Goal: Information Seeking & Learning: Learn about a topic

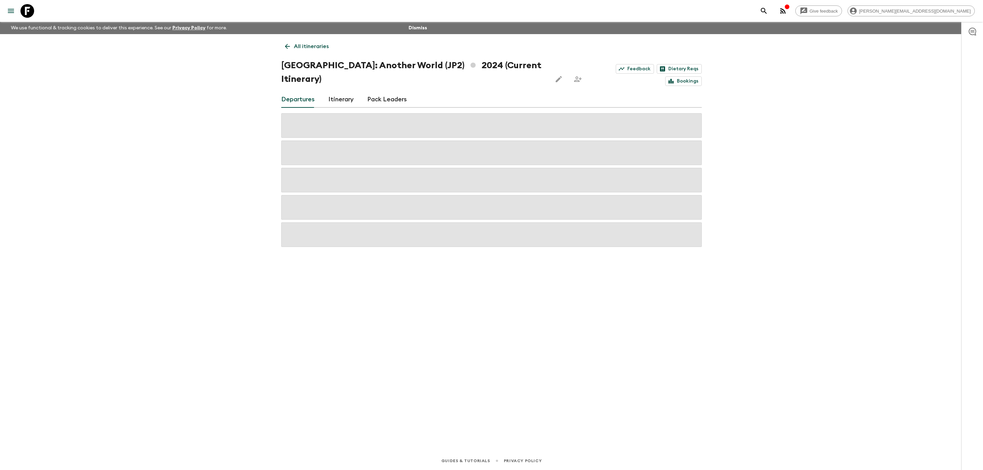
click at [31, 9] on icon at bounding box center [27, 11] width 14 height 14
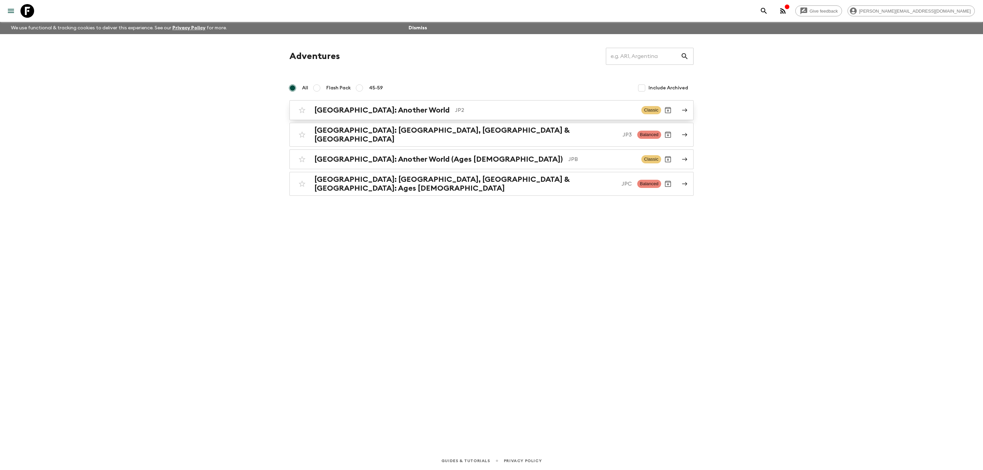
click at [464, 113] on p "JP2" at bounding box center [545, 110] width 181 height 8
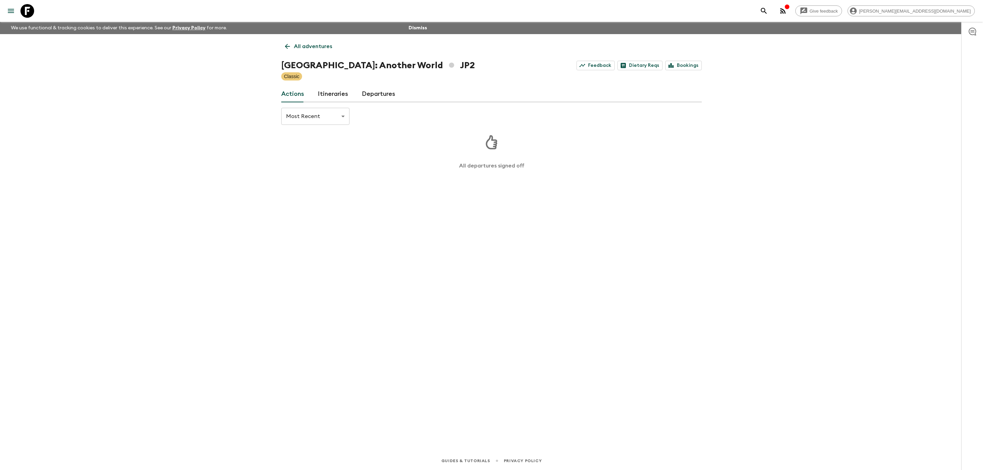
click at [386, 94] on link "Departures" at bounding box center [378, 94] width 33 height 16
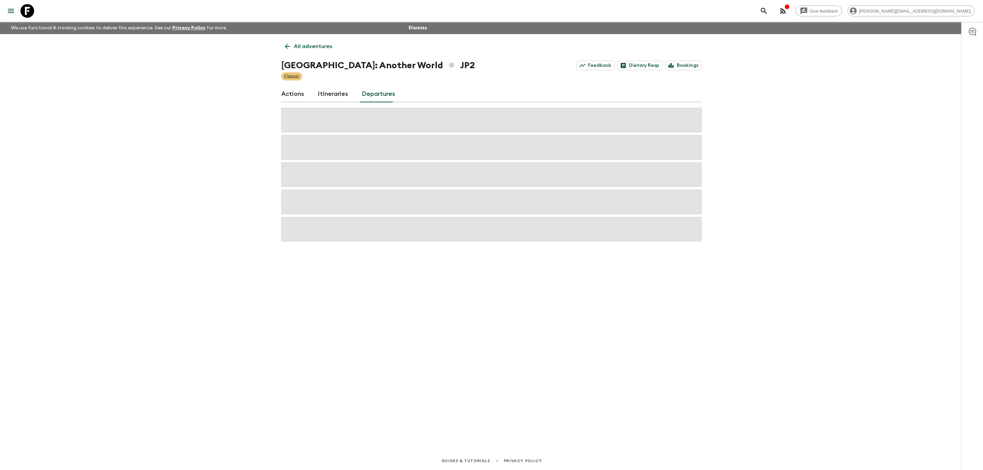
click at [348, 94] on div "Actions Itineraries Departures" at bounding box center [491, 94] width 420 height 16
click at [339, 94] on link "Itineraries" at bounding box center [333, 94] width 30 height 16
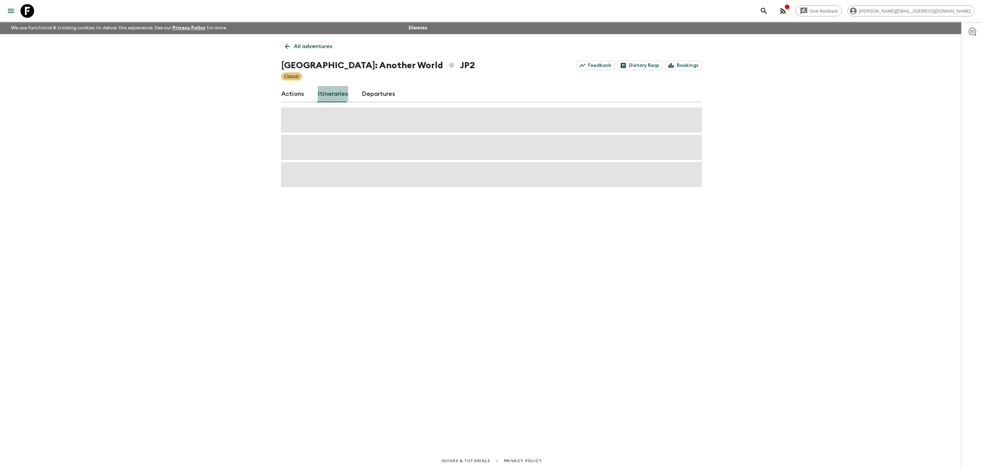
click at [339, 94] on link "Itineraries" at bounding box center [333, 94] width 30 height 16
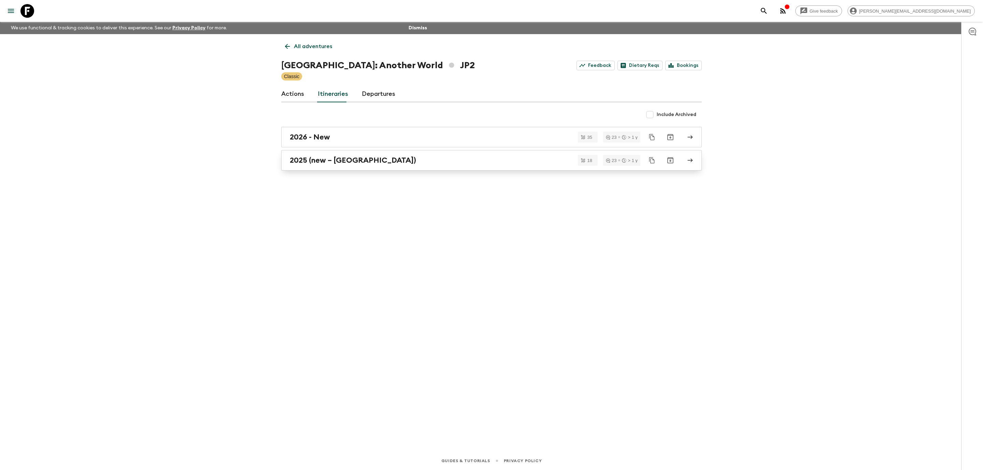
click at [383, 159] on div "2025 (new – [GEOGRAPHIC_DATA])" at bounding box center [485, 160] width 390 height 9
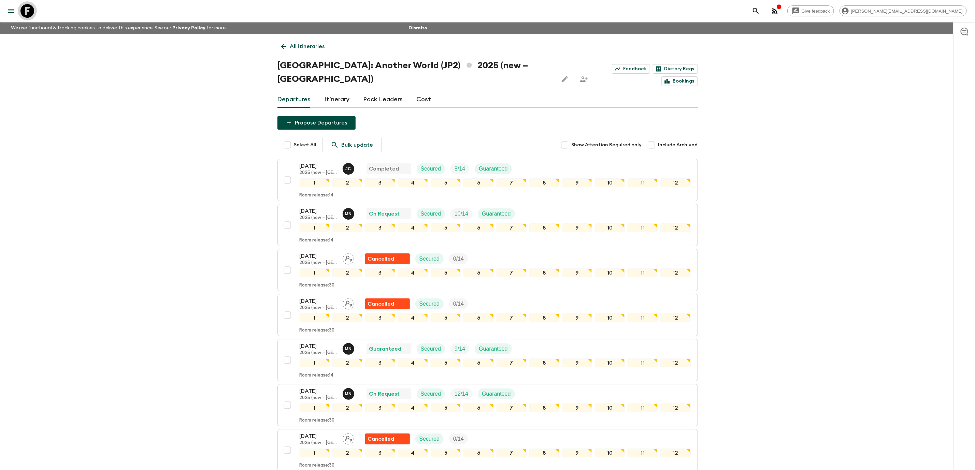
click at [31, 6] on icon at bounding box center [27, 11] width 14 height 14
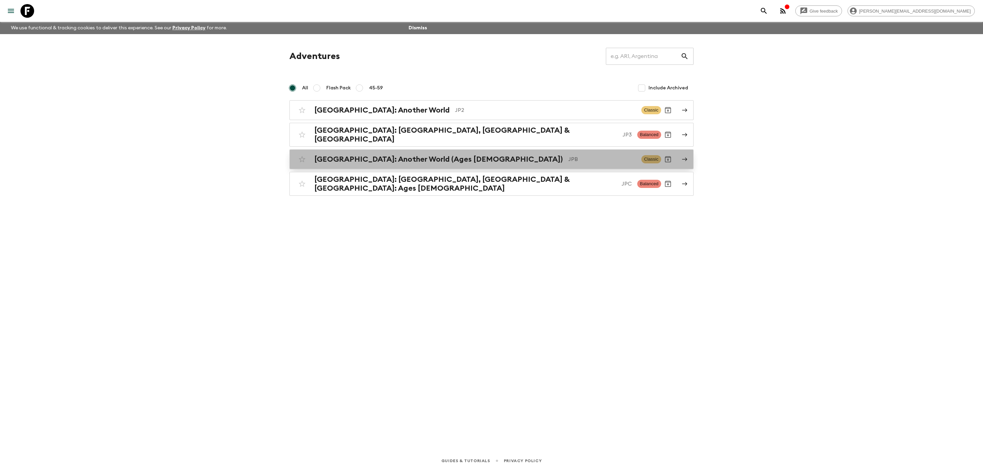
click at [559, 153] on div "[GEOGRAPHIC_DATA]: Another World (Ages [DEMOGRAPHIC_DATA]) JPB Classic" at bounding box center [478, 160] width 366 height 14
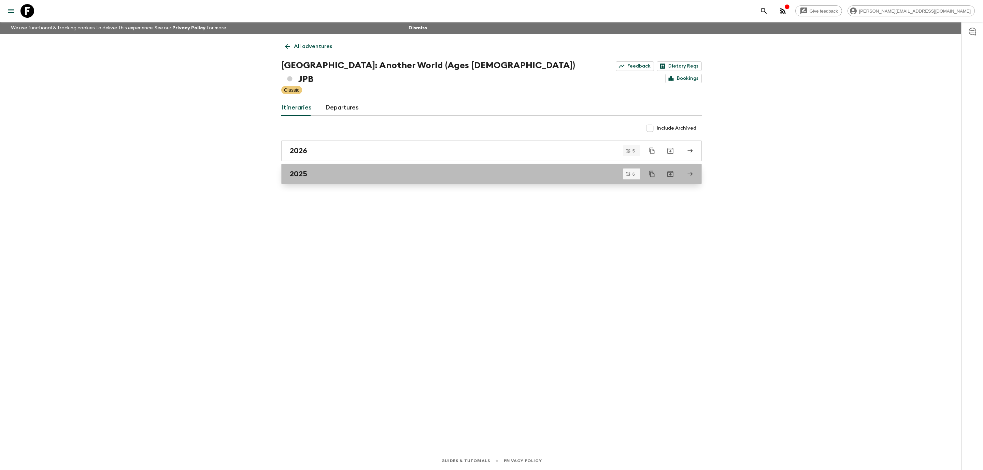
click at [409, 170] on div "2025" at bounding box center [485, 174] width 390 height 9
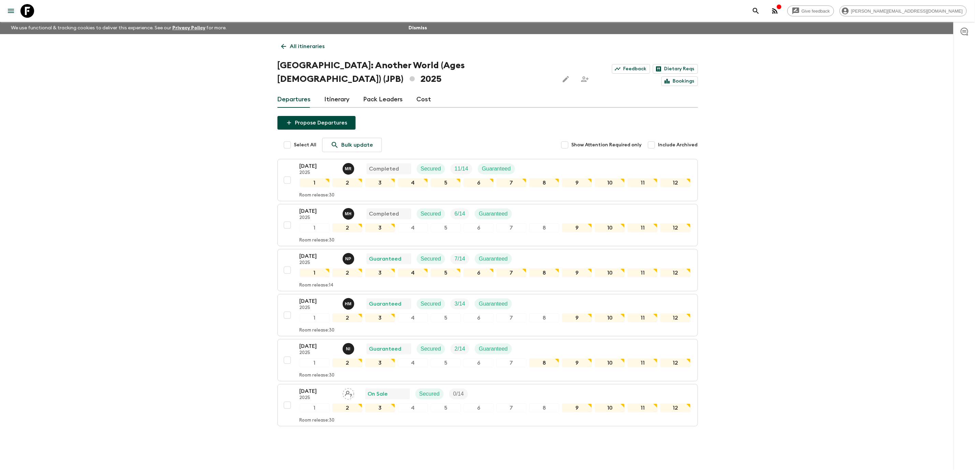
click at [26, 13] on icon at bounding box center [27, 11] width 14 height 14
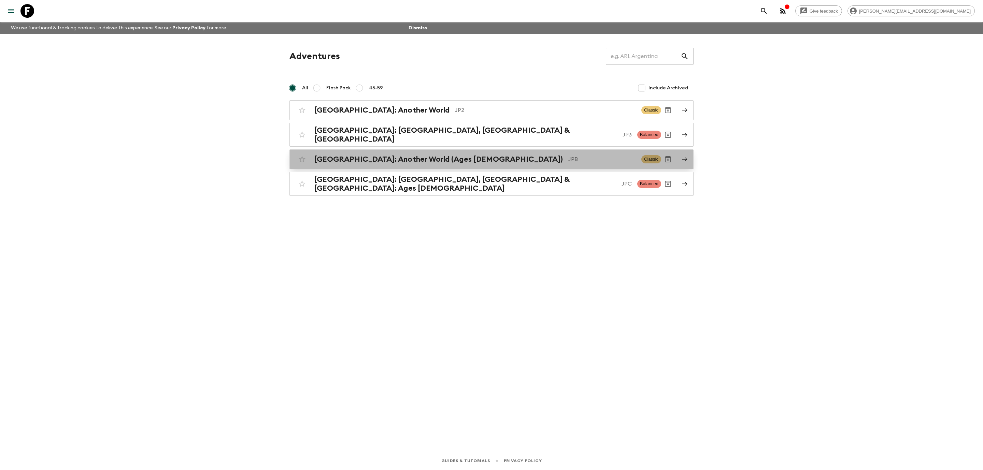
click at [395, 159] on h2 "[GEOGRAPHIC_DATA]: Another World (Ages [DEMOGRAPHIC_DATA])" at bounding box center [438, 159] width 248 height 9
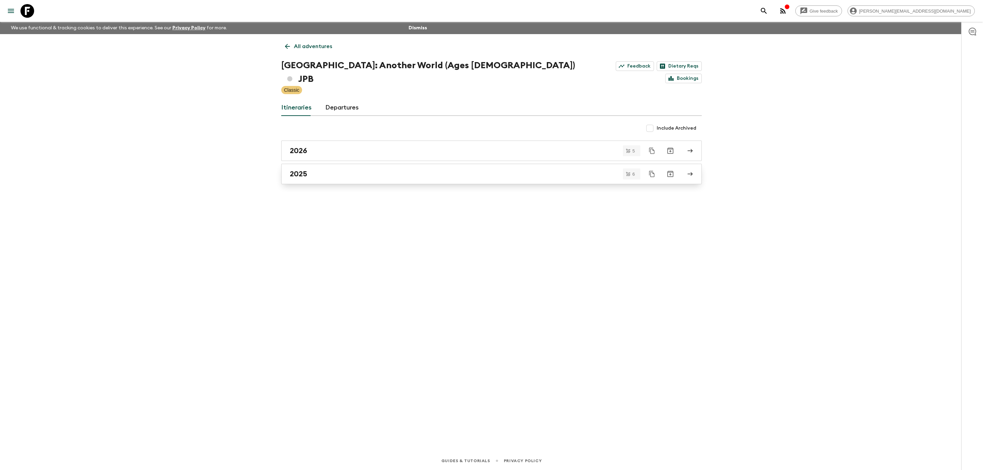
click at [376, 170] on div "2025" at bounding box center [485, 174] width 390 height 9
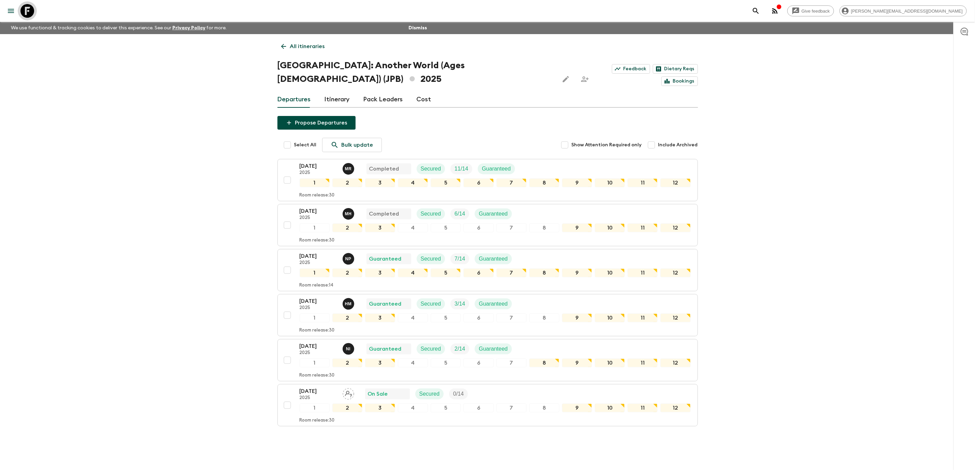
click at [29, 10] on icon at bounding box center [27, 11] width 14 height 14
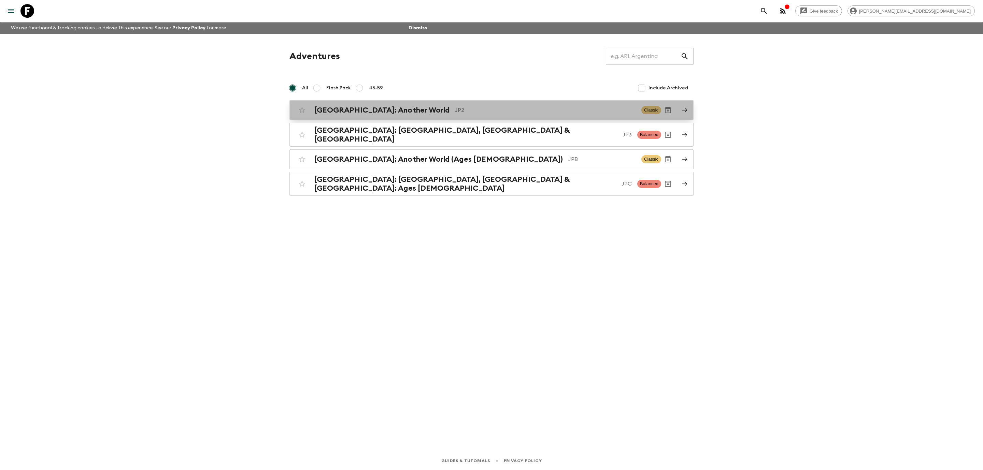
click at [358, 106] on h2 "[GEOGRAPHIC_DATA]: Another World" at bounding box center [381, 110] width 135 height 9
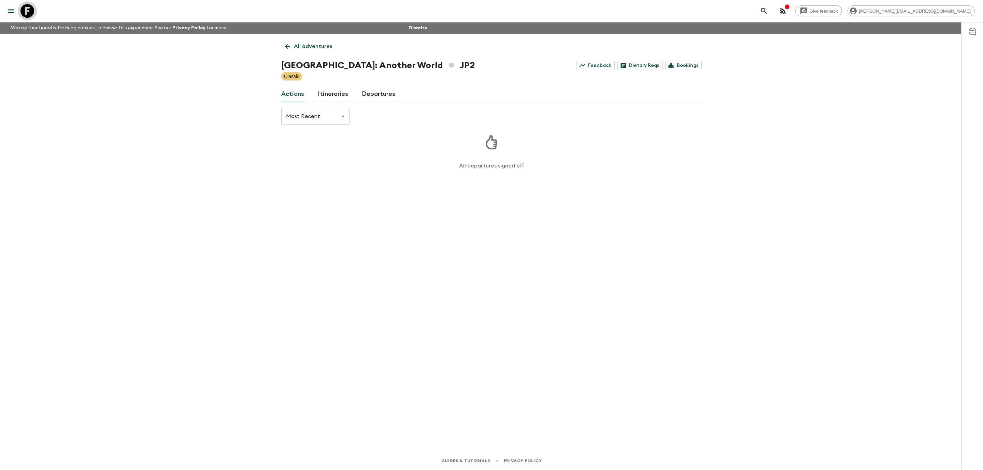
click at [25, 6] on icon at bounding box center [27, 11] width 14 height 14
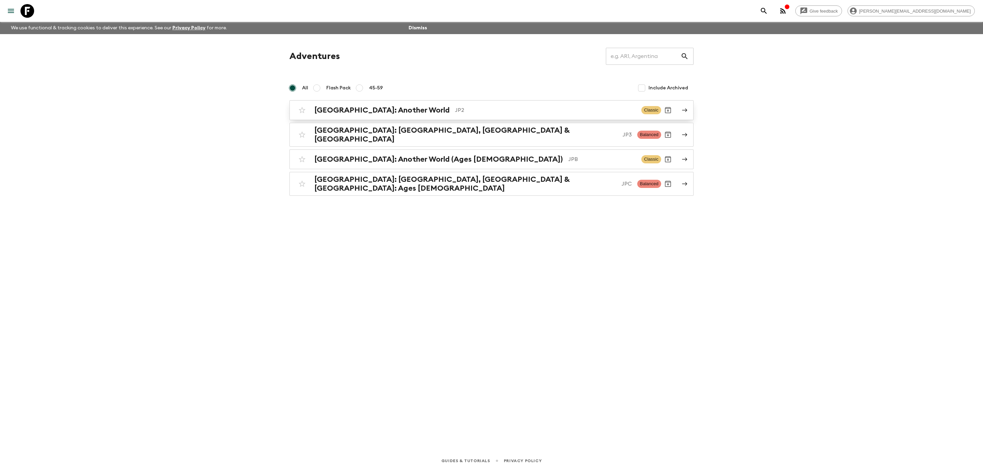
click at [375, 113] on h2 "[GEOGRAPHIC_DATA]: Another World" at bounding box center [381, 110] width 135 height 9
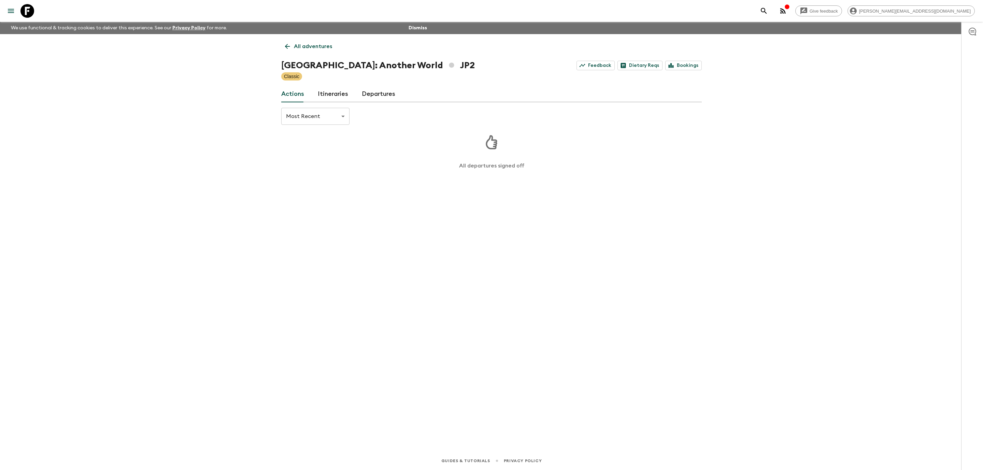
click at [331, 94] on link "Itineraries" at bounding box center [333, 94] width 30 height 16
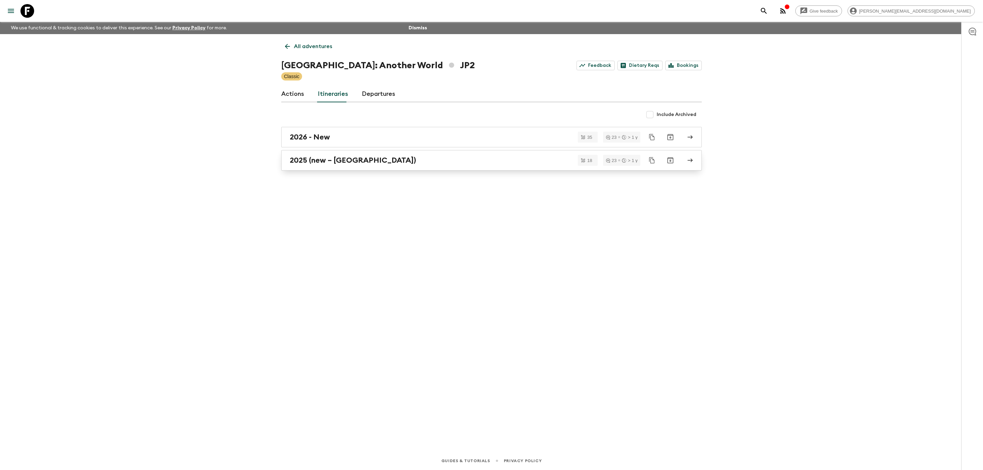
click at [348, 165] on link "2025 (new – [GEOGRAPHIC_DATA])" at bounding box center [491, 160] width 420 height 20
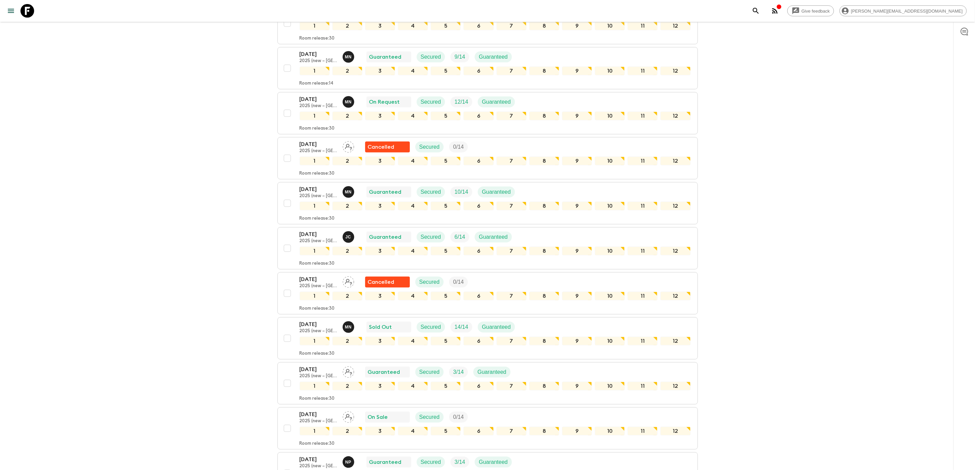
scroll to position [557, 0]
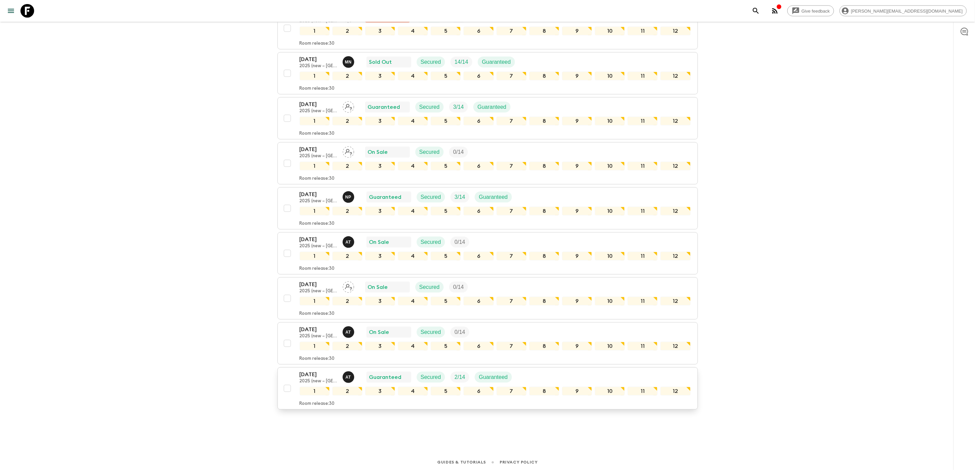
click at [577, 372] on div "[DATE] 2025 (new – Nara) A T Guaranteed Secured 2 / 14 Guaranteed" at bounding box center [495, 378] width 391 height 14
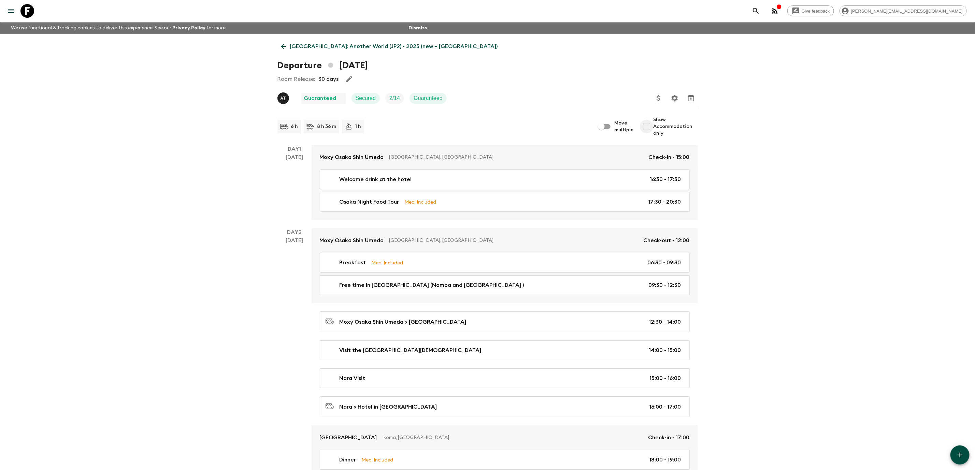
click at [650, 127] on input "Show Accommodation only" at bounding box center [647, 127] width 14 height 14
checkbox input "true"
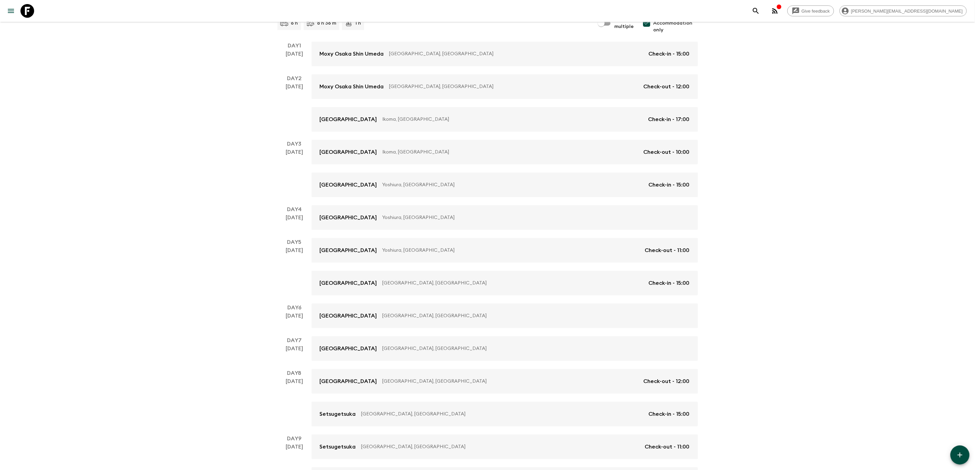
scroll to position [261, 0]
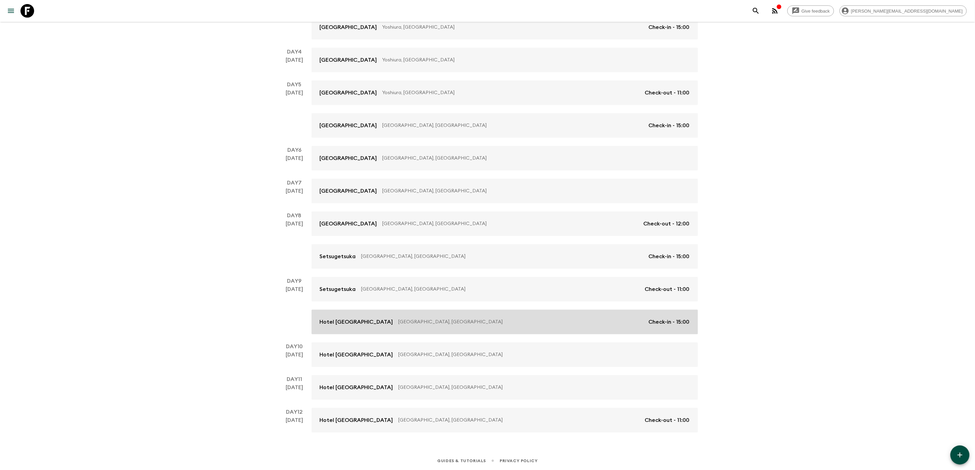
click at [612, 320] on p "[GEOGRAPHIC_DATA], [GEOGRAPHIC_DATA]" at bounding box center [521, 322] width 245 height 7
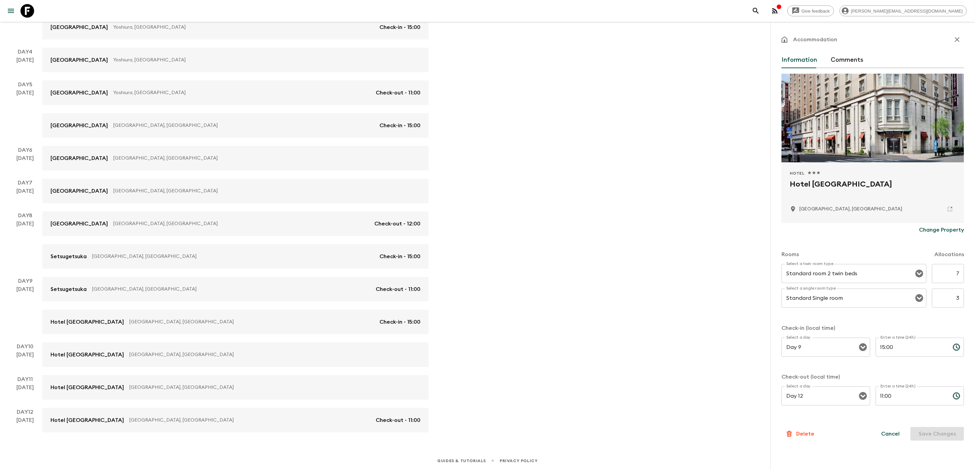
click at [936, 230] on p "Change Property" at bounding box center [941, 230] width 45 height 8
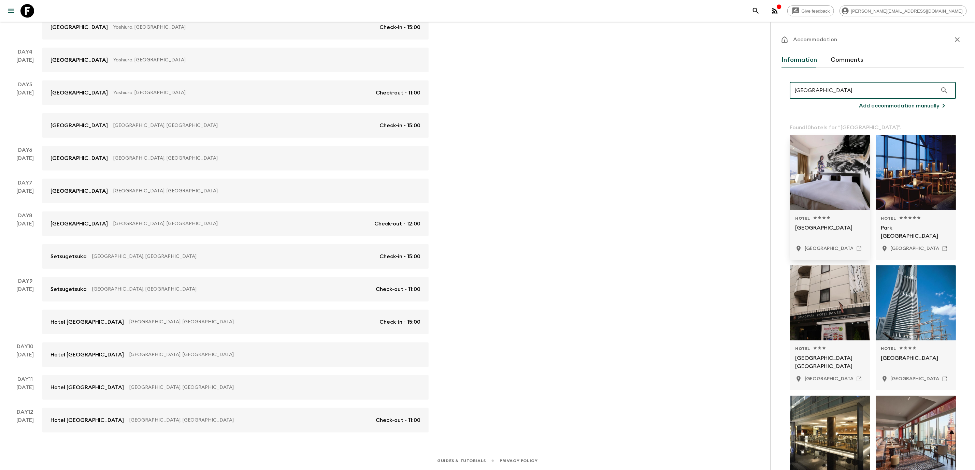
type input "[GEOGRAPHIC_DATA]"
click at [846, 212] on div "Hotel 1 Star 2 Stars 3 Stars 4 Stars [GEOGRAPHIC_DATA], [GEOGRAPHIC_DATA]" at bounding box center [830, 235] width 81 height 50
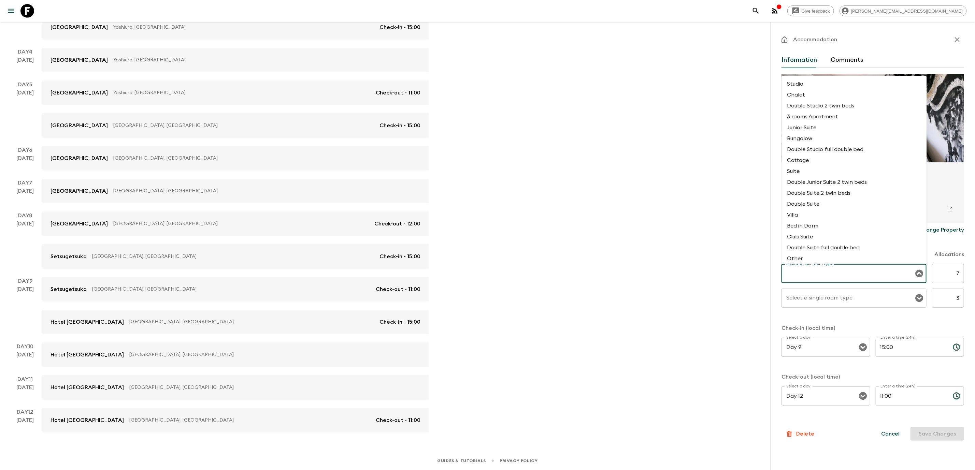
click at [860, 277] on input "Select a twin room type" at bounding box center [849, 273] width 129 height 13
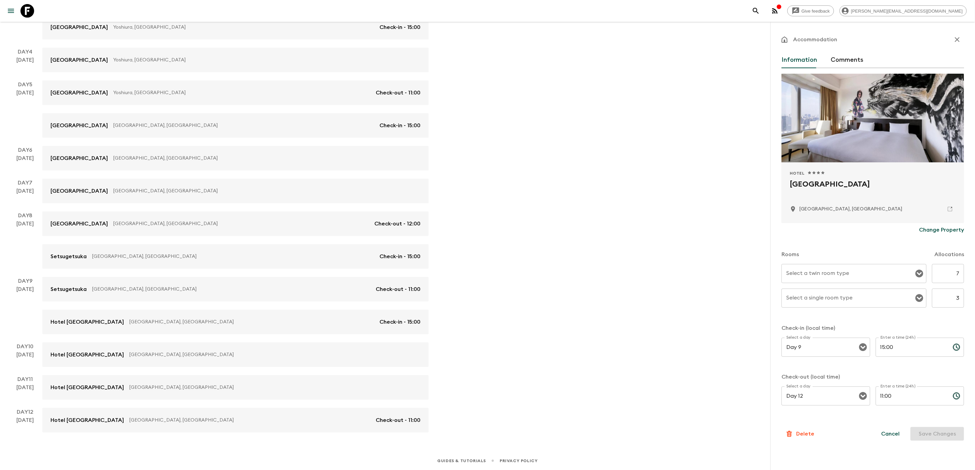
click at [720, 275] on div "Give feedback [PERSON_NAME][EMAIL_ADDRESS][DOMAIN_NAME] We use functional & tra…" at bounding box center [487, 104] width 975 height 731
click at [830, 272] on input "Select a twin room type" at bounding box center [849, 273] width 129 height 13
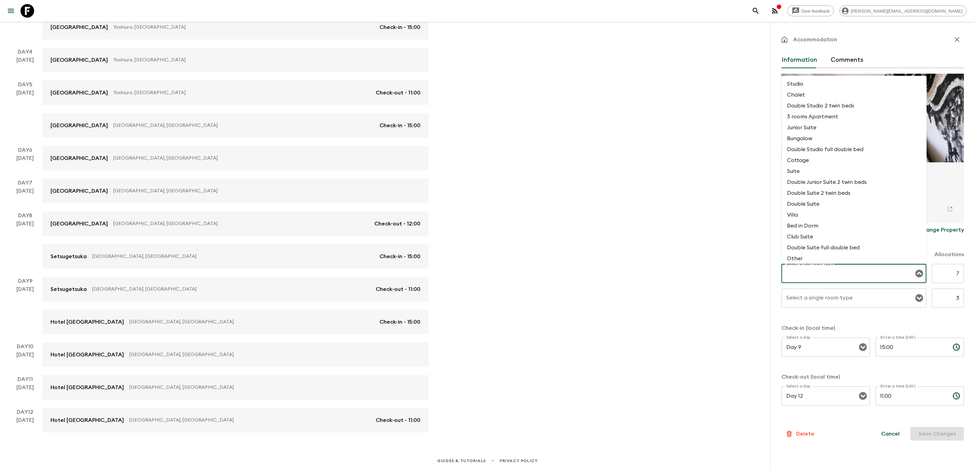
click at [755, 274] on div "Give feedback [PERSON_NAME][EMAIL_ADDRESS][DOMAIN_NAME] We use functional & tra…" at bounding box center [487, 104] width 975 height 731
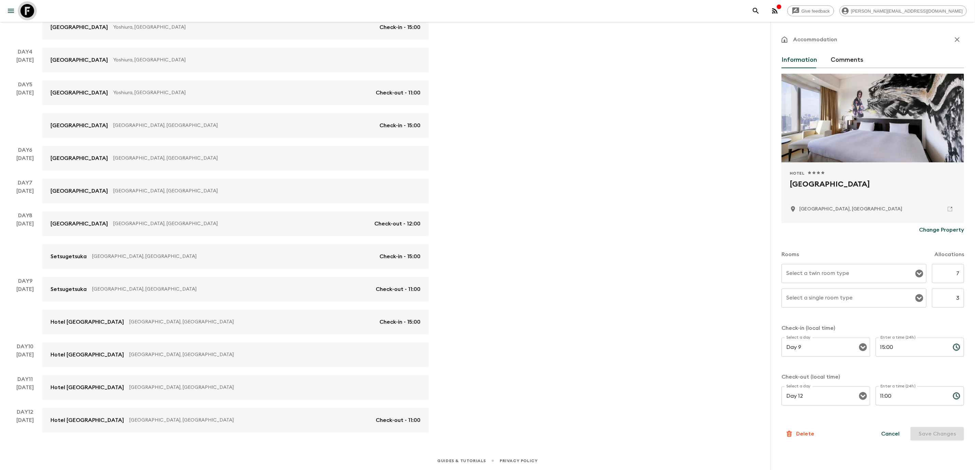
click at [31, 10] on icon at bounding box center [27, 11] width 14 height 14
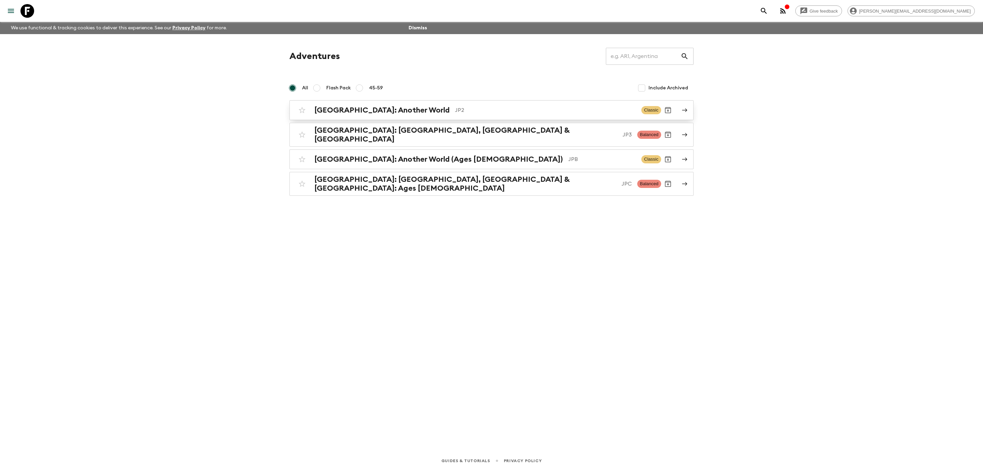
click at [455, 114] on p "JP2" at bounding box center [545, 110] width 181 height 8
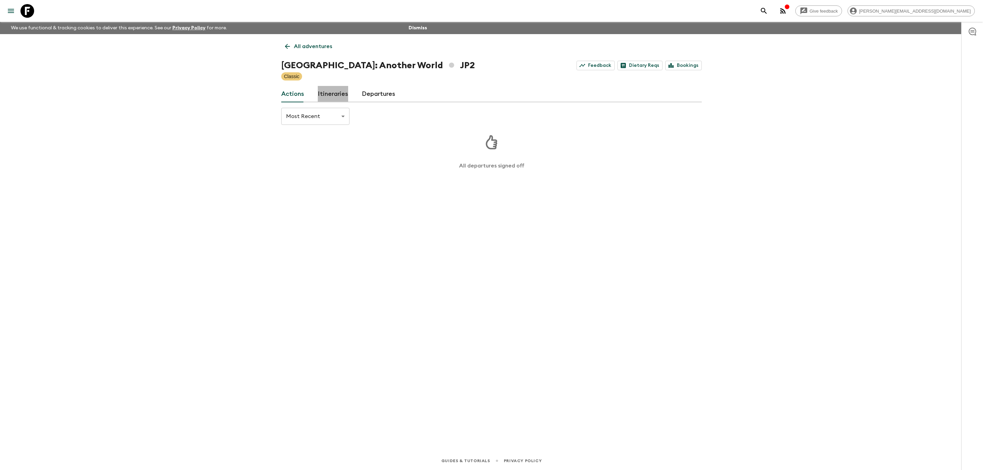
click at [334, 97] on link "Itineraries" at bounding box center [333, 94] width 30 height 16
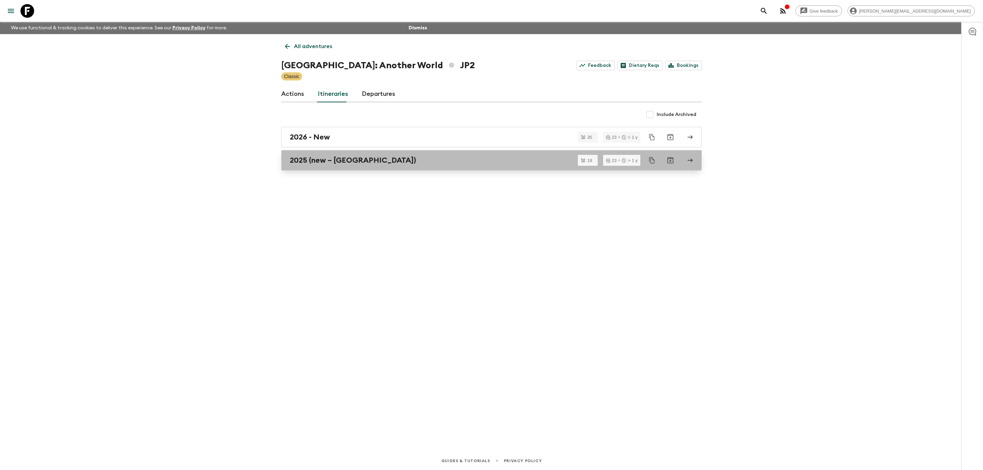
click at [346, 159] on h2 "2025 (new – [GEOGRAPHIC_DATA])" at bounding box center [353, 160] width 126 height 9
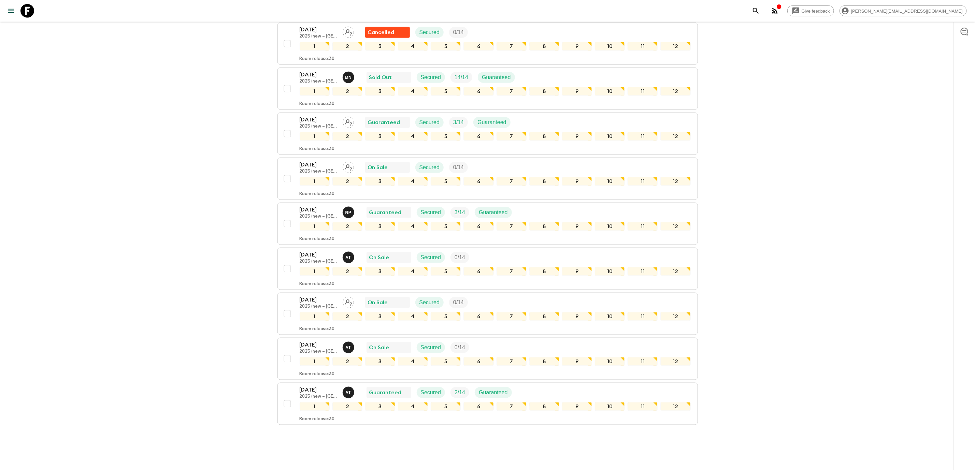
scroll to position [541, 0]
click at [555, 80] on div "[DATE] 2025 (new – [GEOGRAPHIC_DATA]) M N Sold Out Secured 14 / 14 Guaranteed 1…" at bounding box center [495, 90] width 391 height 36
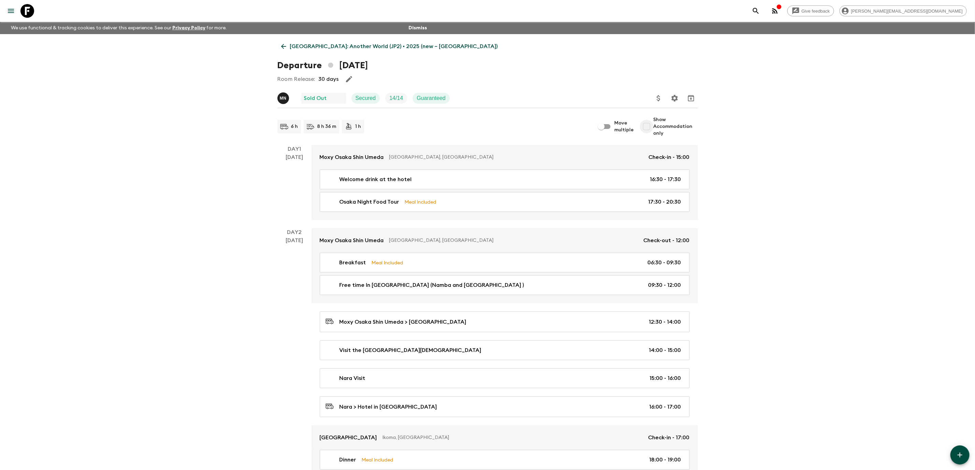
click at [648, 125] on input "Show Accommodation only" at bounding box center [647, 127] width 14 height 14
checkbox input "true"
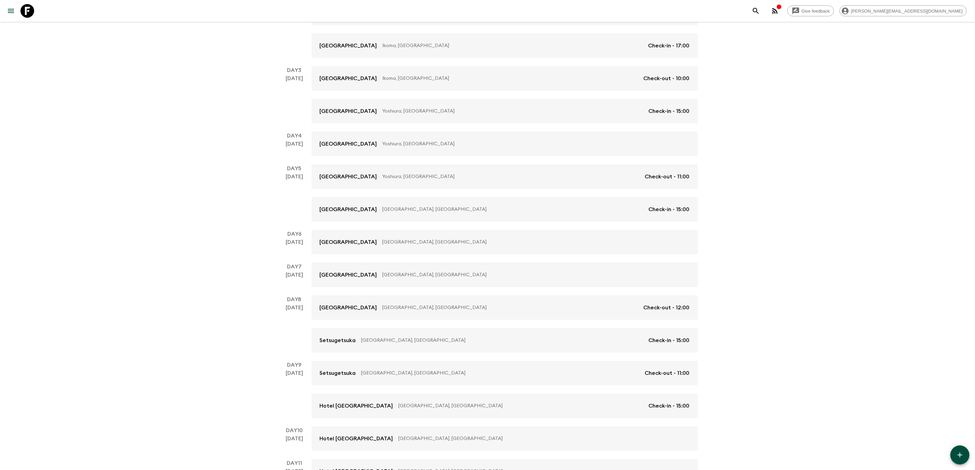
scroll to position [261, 0]
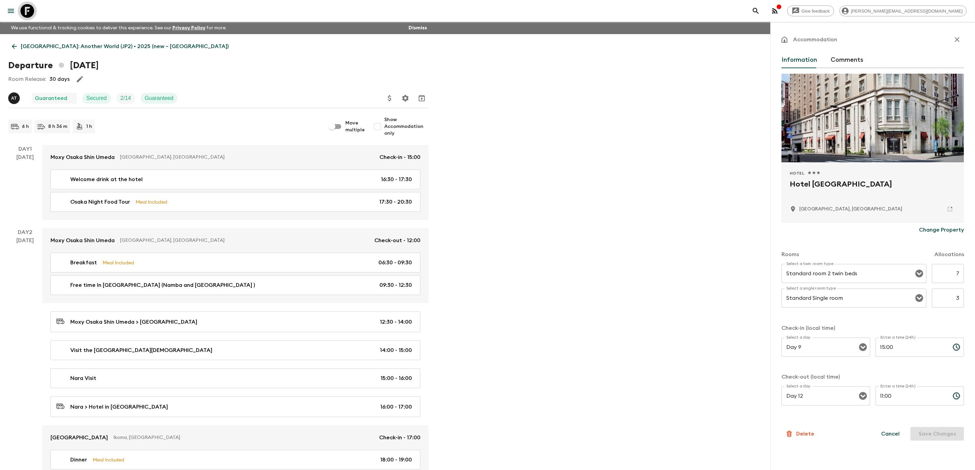
click at [32, 10] on icon at bounding box center [27, 11] width 14 height 14
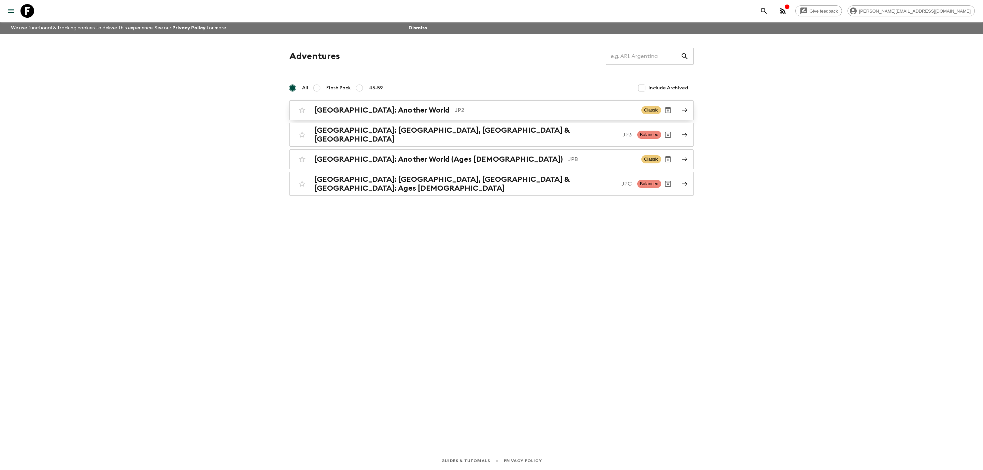
click at [455, 112] on p "JP2" at bounding box center [545, 110] width 181 height 8
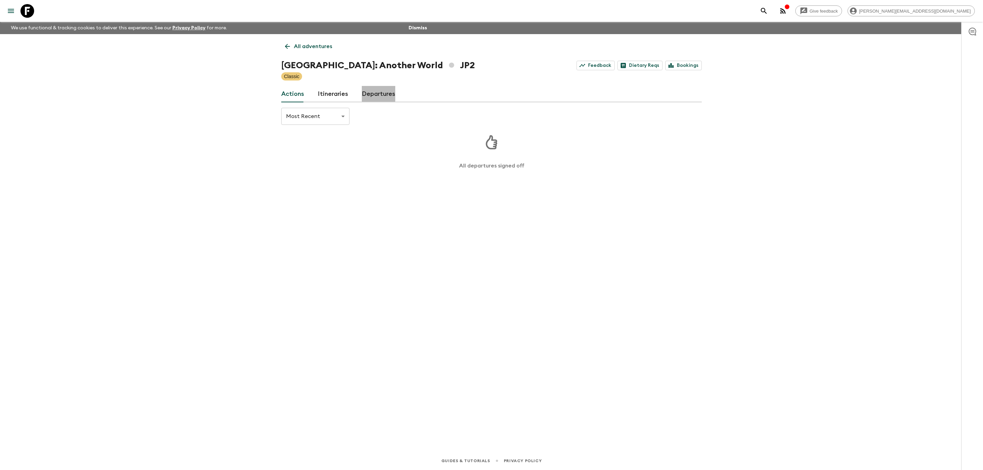
click at [364, 94] on link "Departures" at bounding box center [378, 94] width 33 height 16
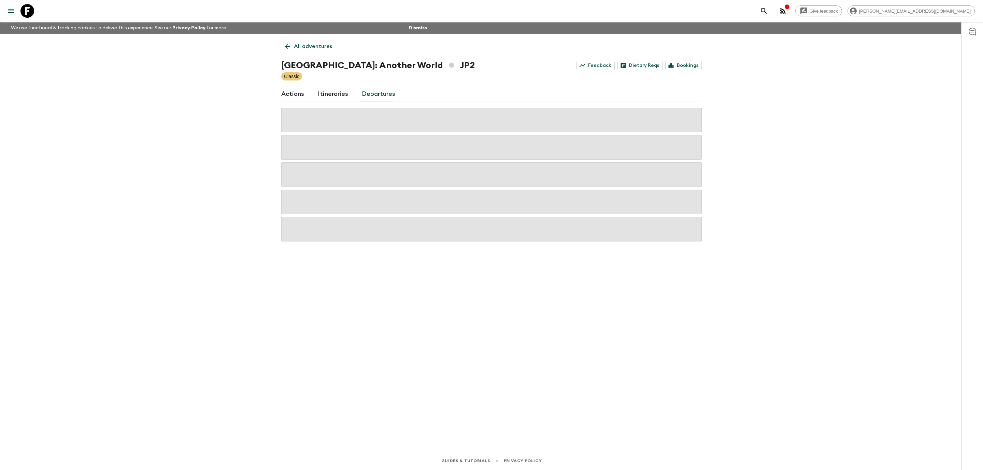
click at [346, 93] on div "Actions Itineraries Departures" at bounding box center [491, 94] width 420 height 16
click at [341, 93] on link "Itineraries" at bounding box center [333, 94] width 30 height 16
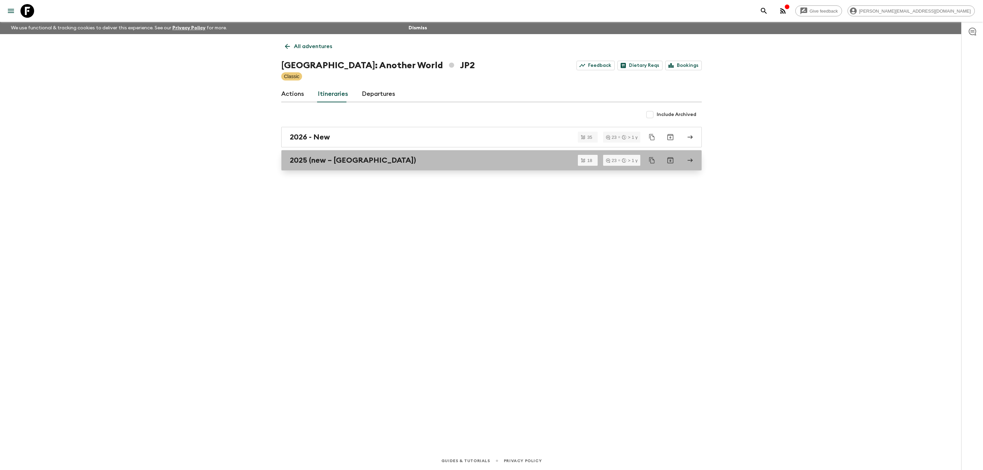
click at [385, 165] on link "2025 (new – [GEOGRAPHIC_DATA])" at bounding box center [491, 160] width 420 height 20
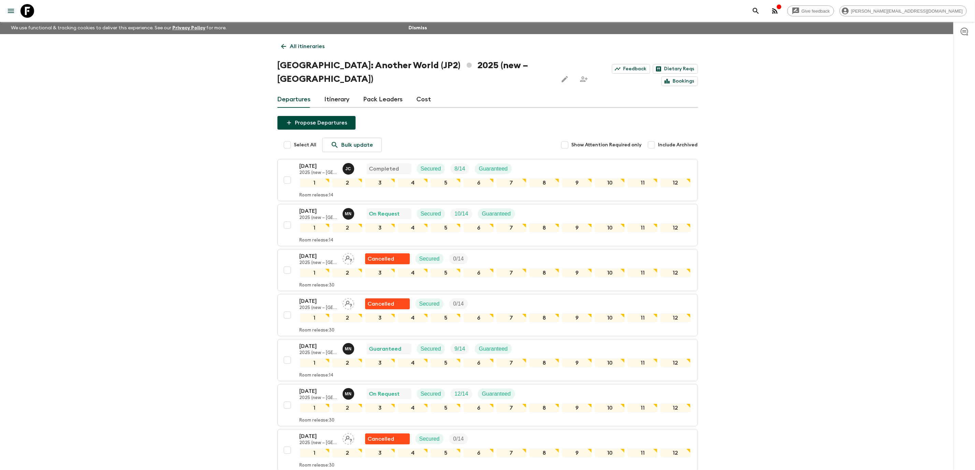
click at [21, 8] on icon at bounding box center [27, 11] width 14 height 14
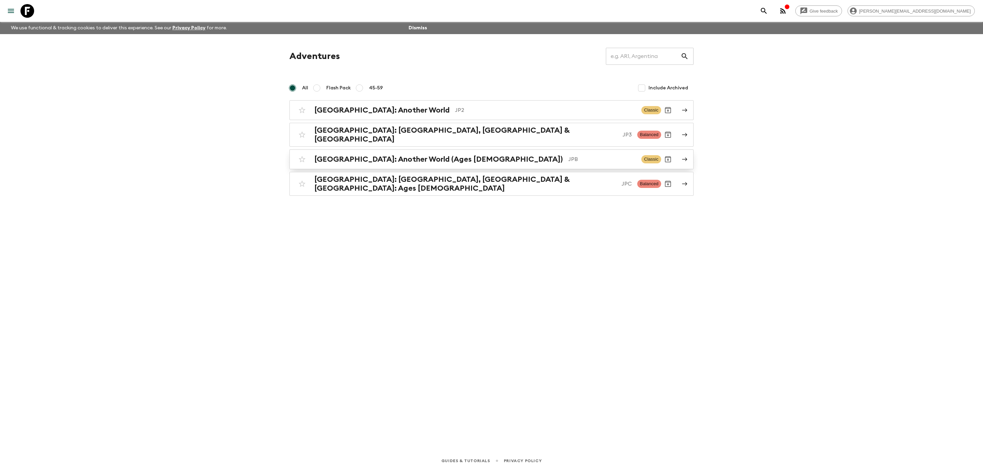
click at [568, 155] on p "JPB" at bounding box center [602, 159] width 68 height 8
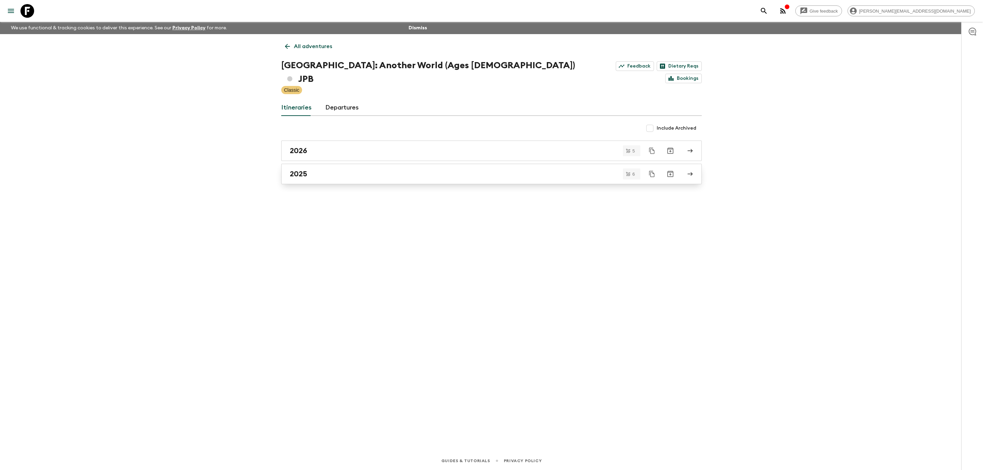
click at [345, 170] on div "2025" at bounding box center [485, 174] width 390 height 9
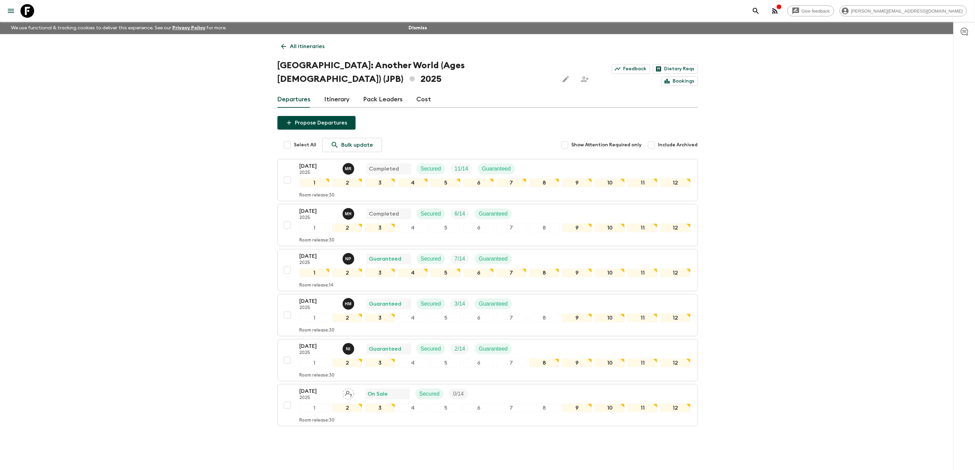
click at [32, 4] on icon at bounding box center [27, 11] width 14 height 14
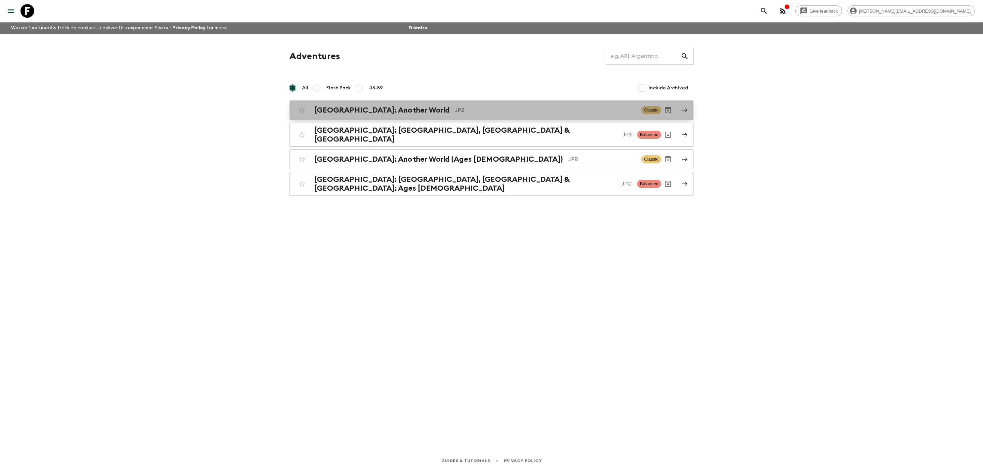
click at [455, 110] on p "JP2" at bounding box center [545, 110] width 181 height 8
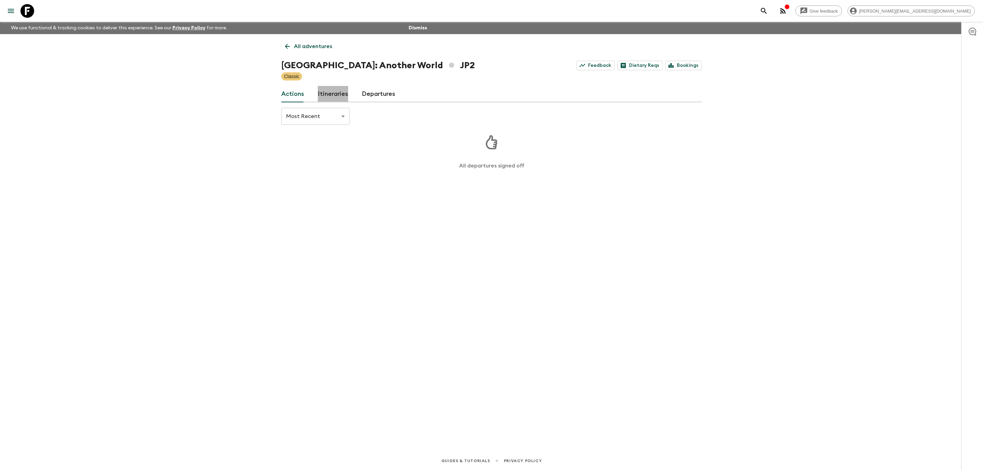
click at [337, 97] on link "Itineraries" at bounding box center [333, 94] width 30 height 16
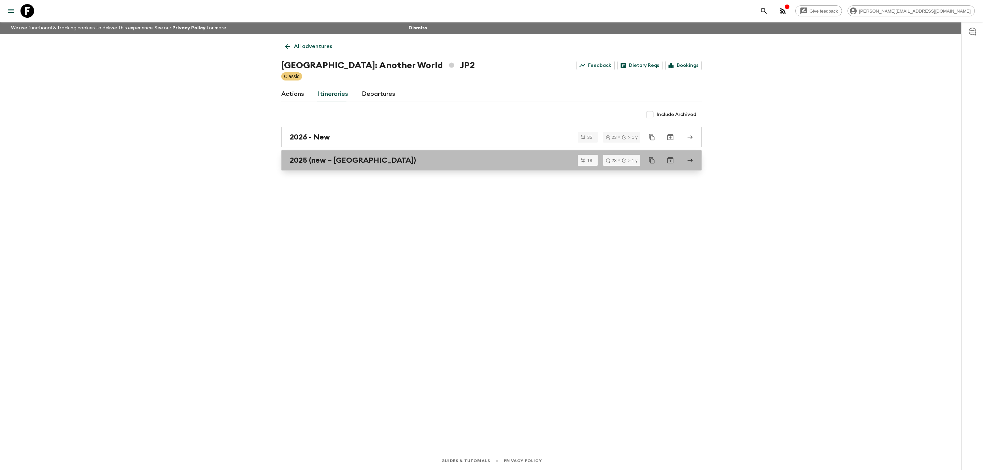
click at [358, 163] on div "2025 (new – [GEOGRAPHIC_DATA])" at bounding box center [485, 160] width 390 height 9
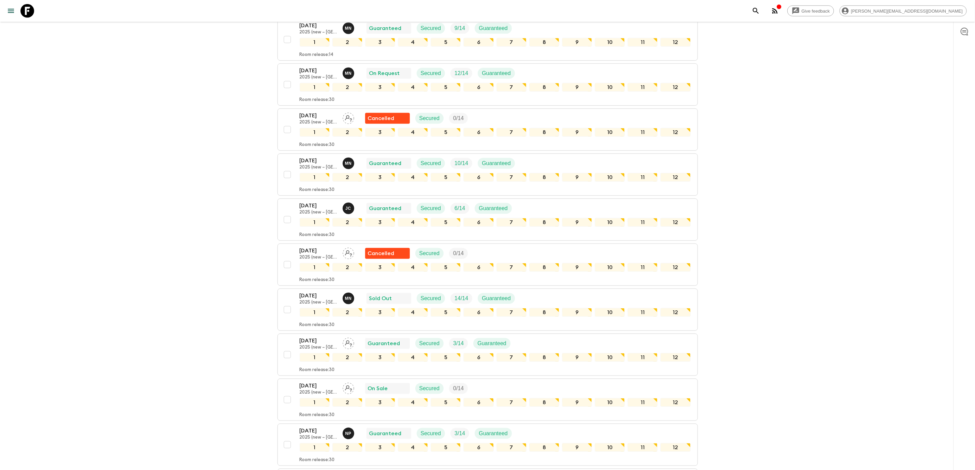
scroll to position [557, 0]
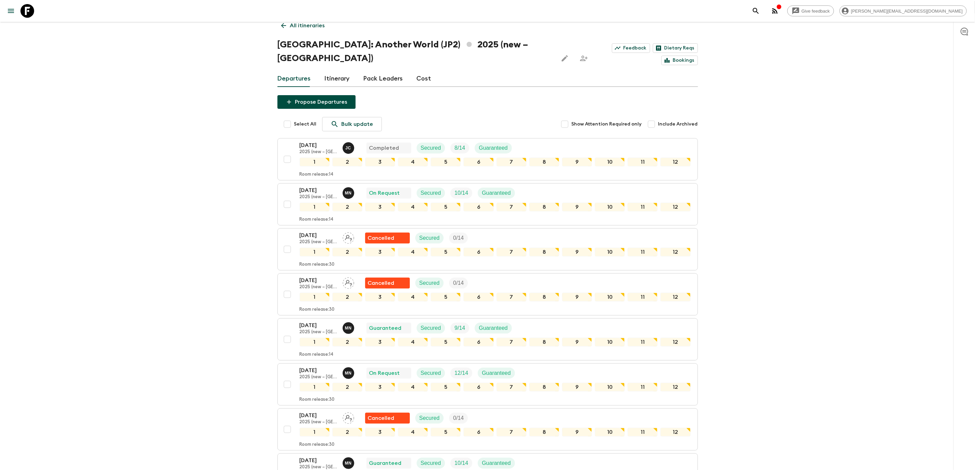
scroll to position [12, 0]
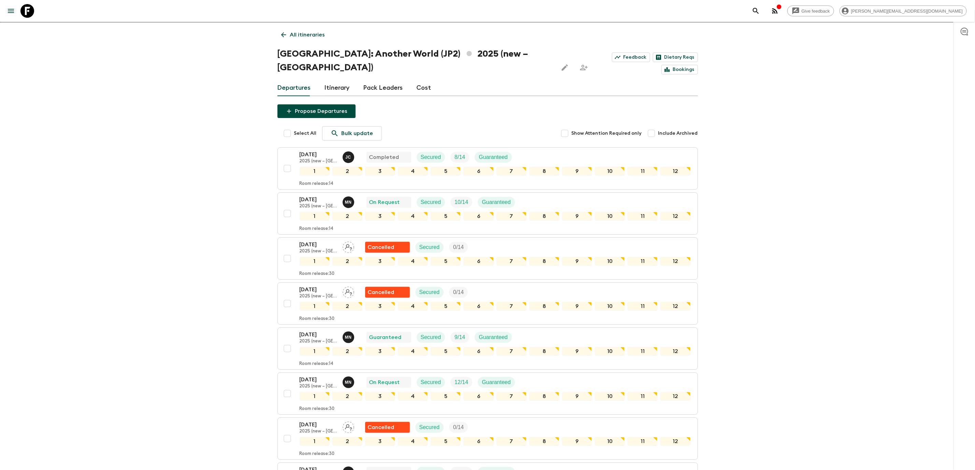
drag, startPoint x: 867, startPoint y: 260, endPoint x: 982, endPoint y: 147, distance: 161.9
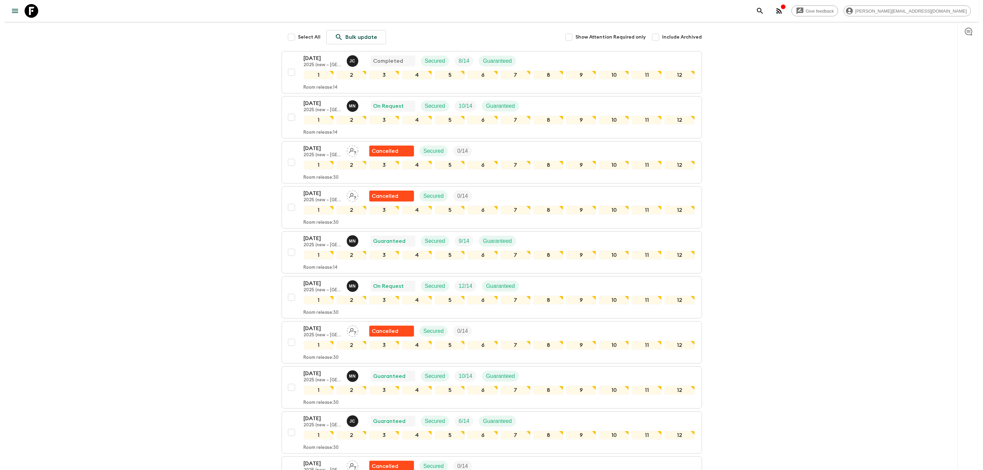
scroll to position [557, 0]
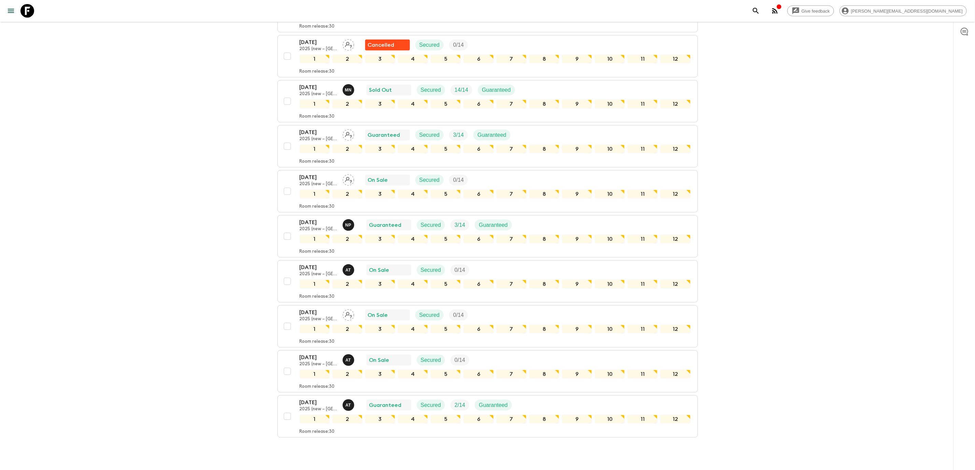
scroll to position [506, 0]
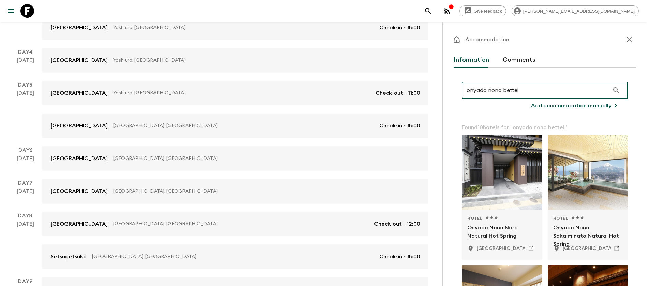
scroll to position [261, 0]
